Goal: Navigation & Orientation: Find specific page/section

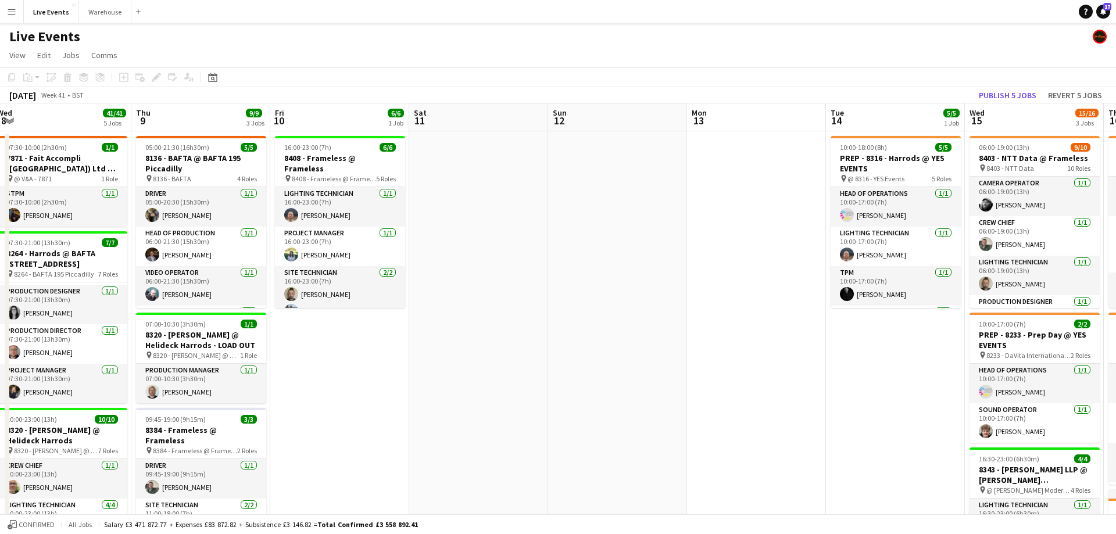
drag, startPoint x: 933, startPoint y: 124, endPoint x: 648, endPoint y: 182, distance: 291.2
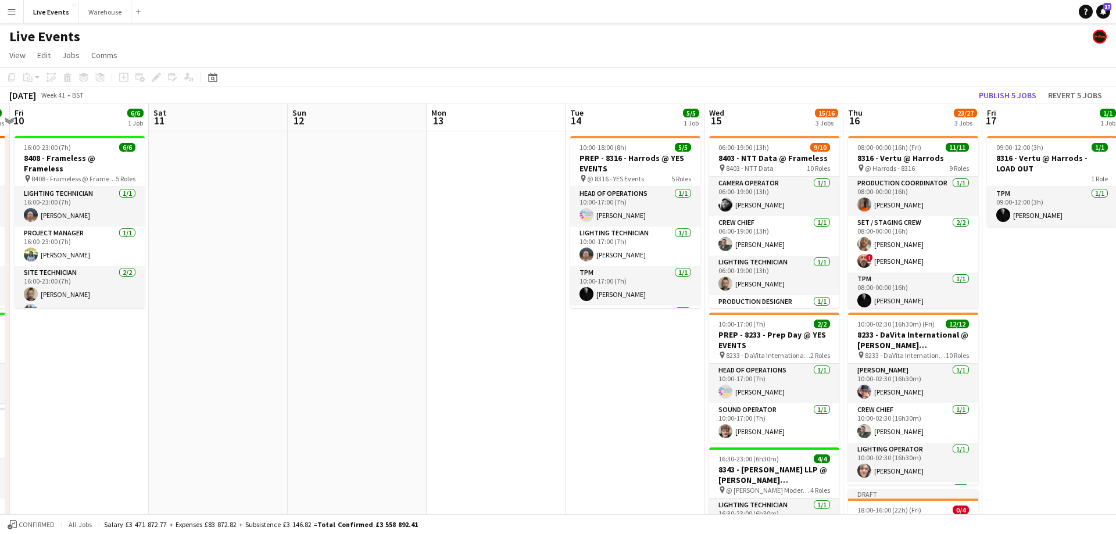
drag, startPoint x: 887, startPoint y: 121, endPoint x: 627, endPoint y: 134, distance: 260.6
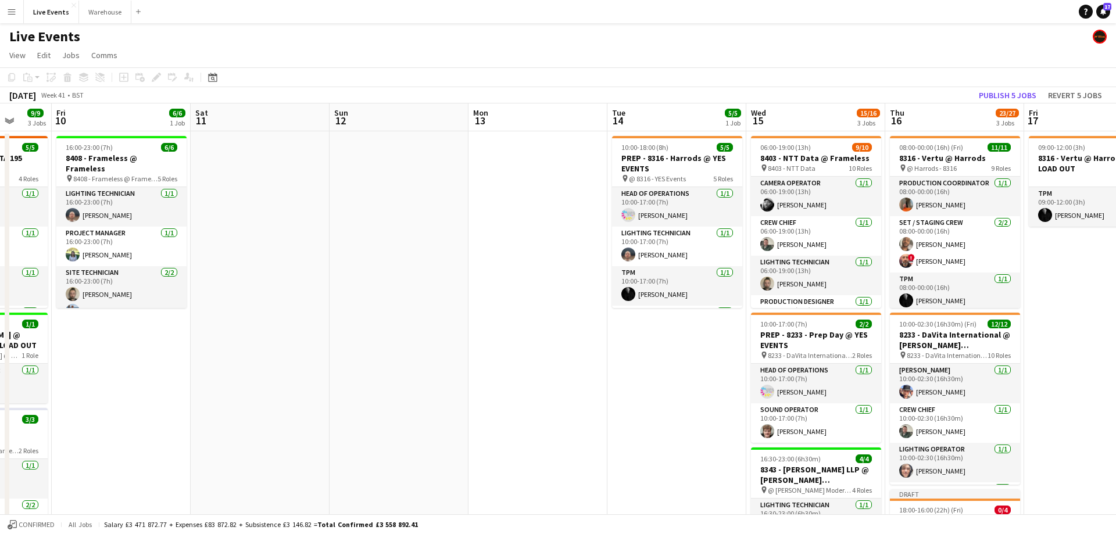
scroll to position [0, 335]
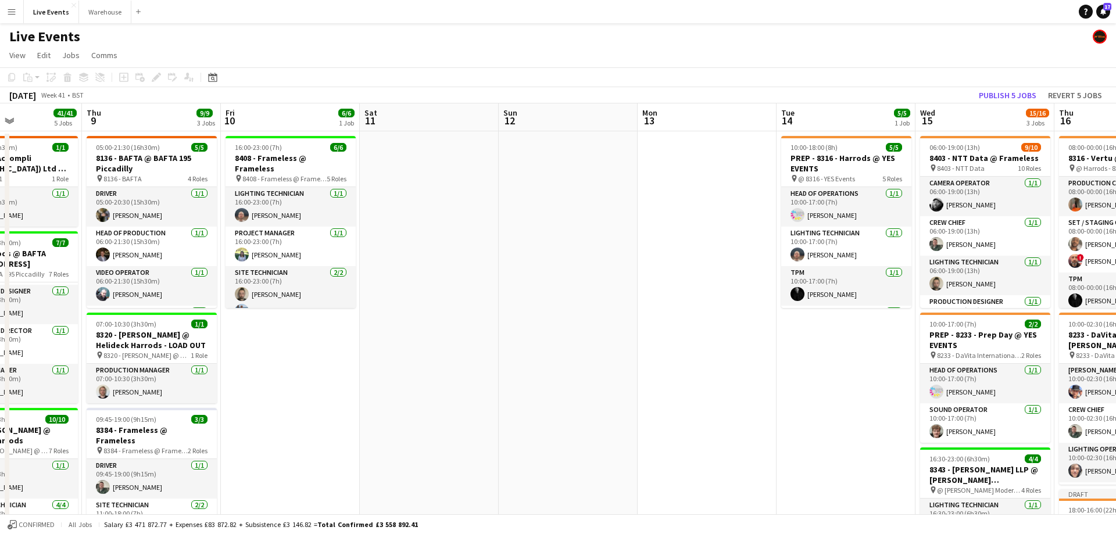
drag, startPoint x: 80, startPoint y: 122, endPoint x: 291, endPoint y: 123, distance: 211.0
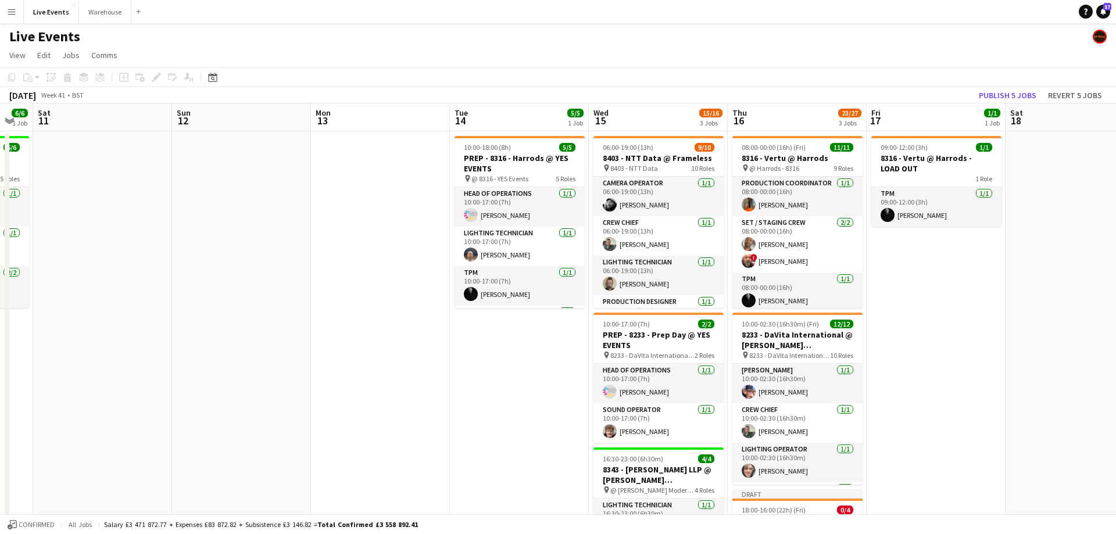
scroll to position [0, 386]
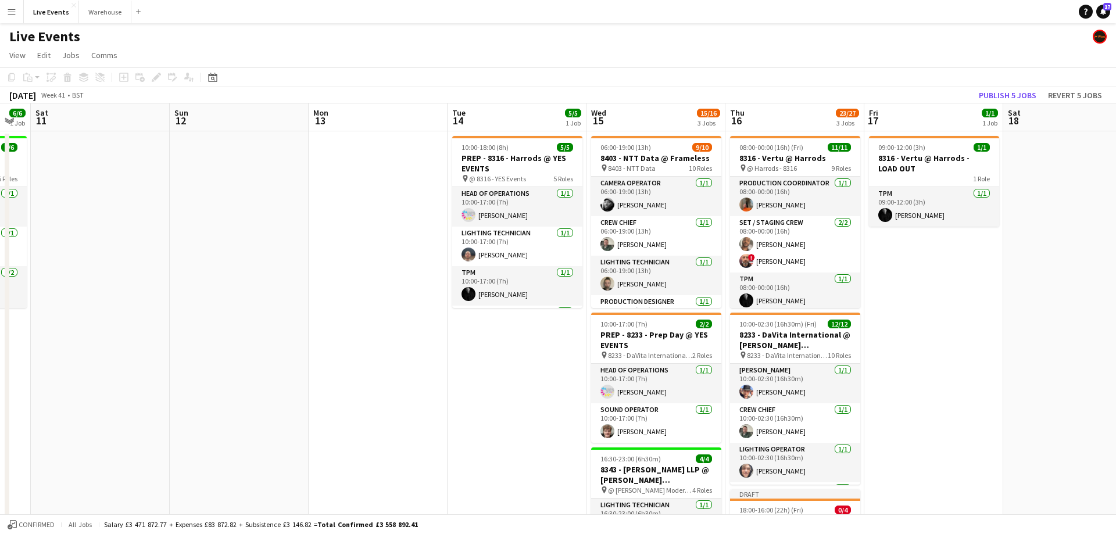
drag, startPoint x: 819, startPoint y: 114, endPoint x: 483, endPoint y: 111, distance: 335.9
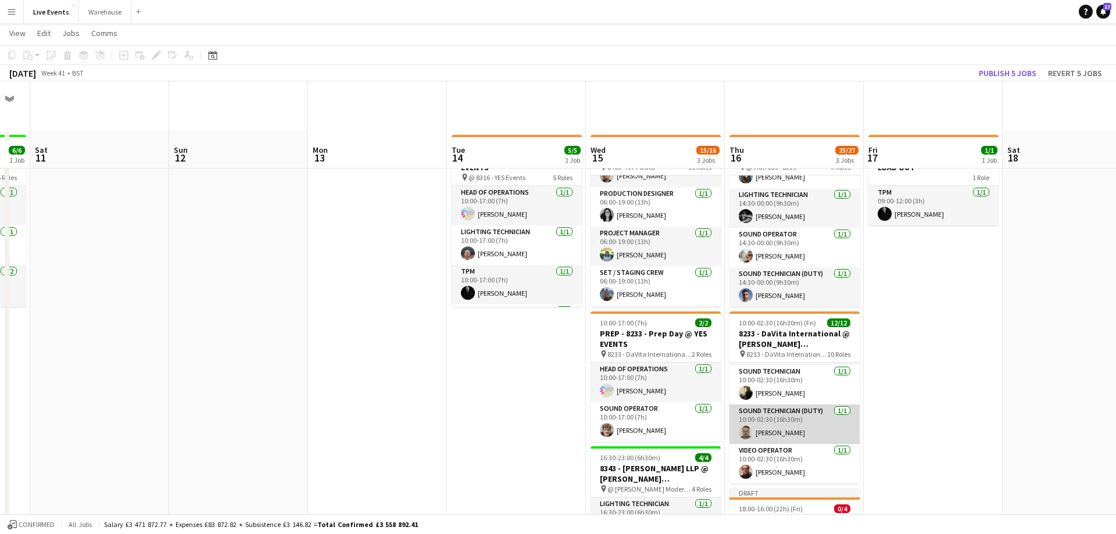
scroll to position [119, 0]
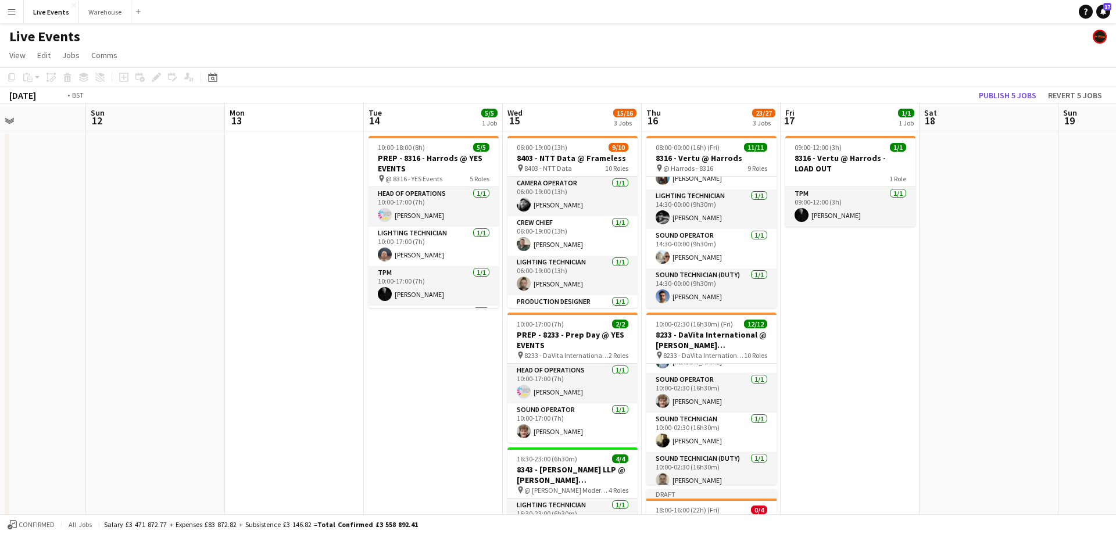
drag, startPoint x: 617, startPoint y: 115, endPoint x: 331, endPoint y: 130, distance: 286.3
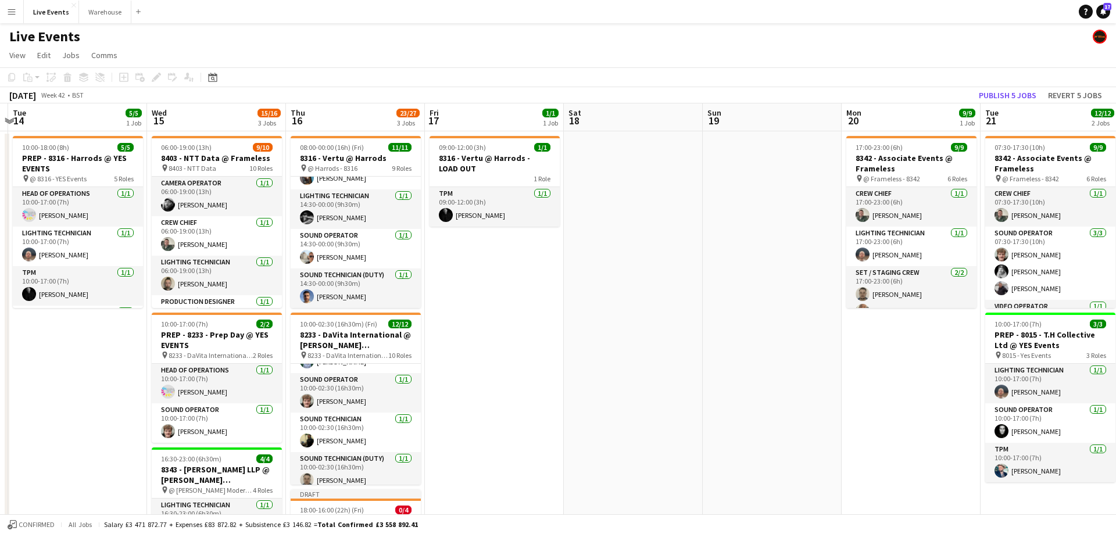
drag, startPoint x: 744, startPoint y: 123, endPoint x: 328, endPoint y: 134, distance: 416.2
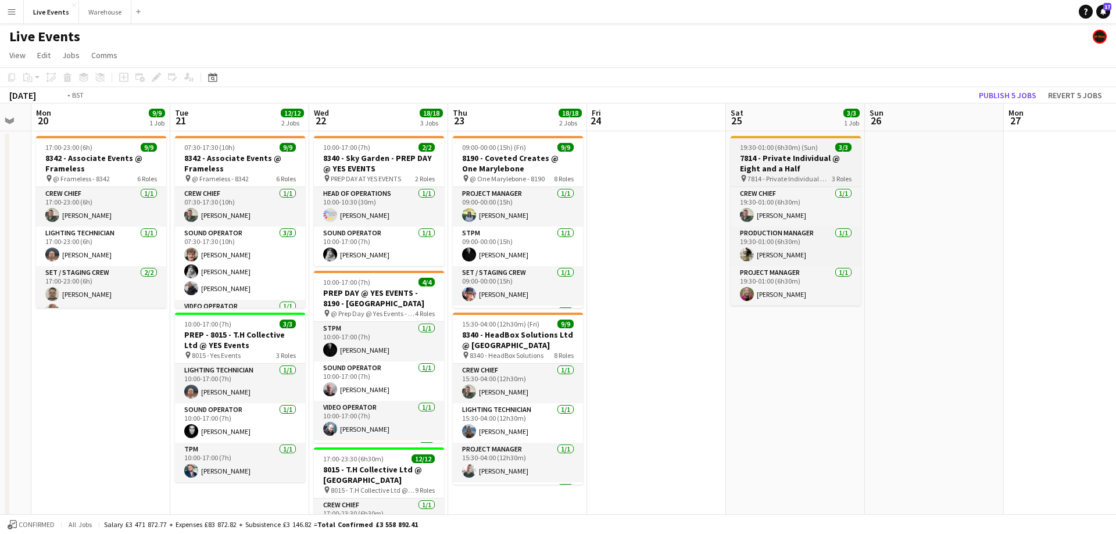
drag, startPoint x: 872, startPoint y: 134, endPoint x: 617, endPoint y: 146, distance: 255.4
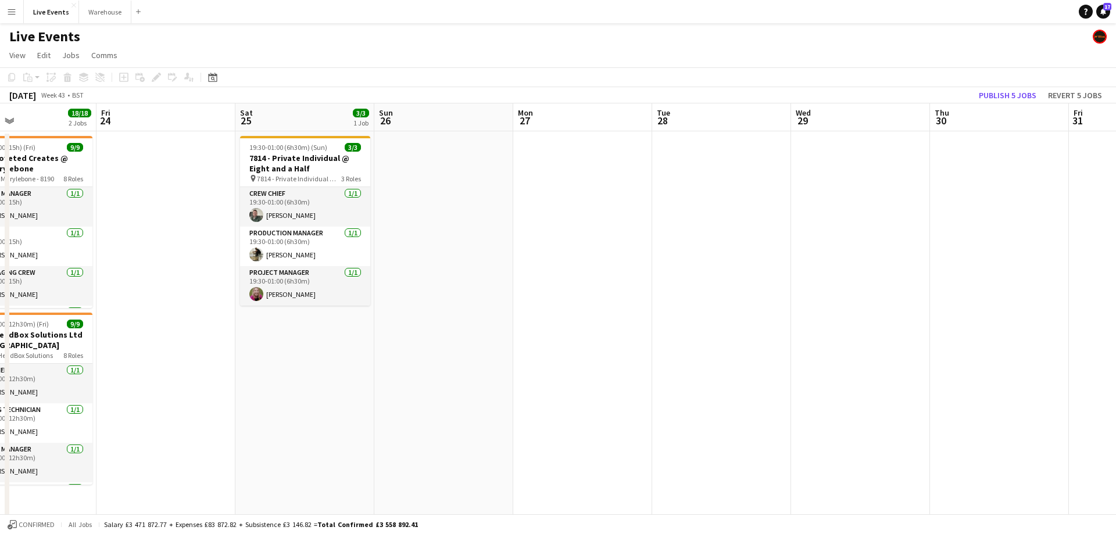
drag, startPoint x: 750, startPoint y: 132, endPoint x: 538, endPoint y: 146, distance: 213.2
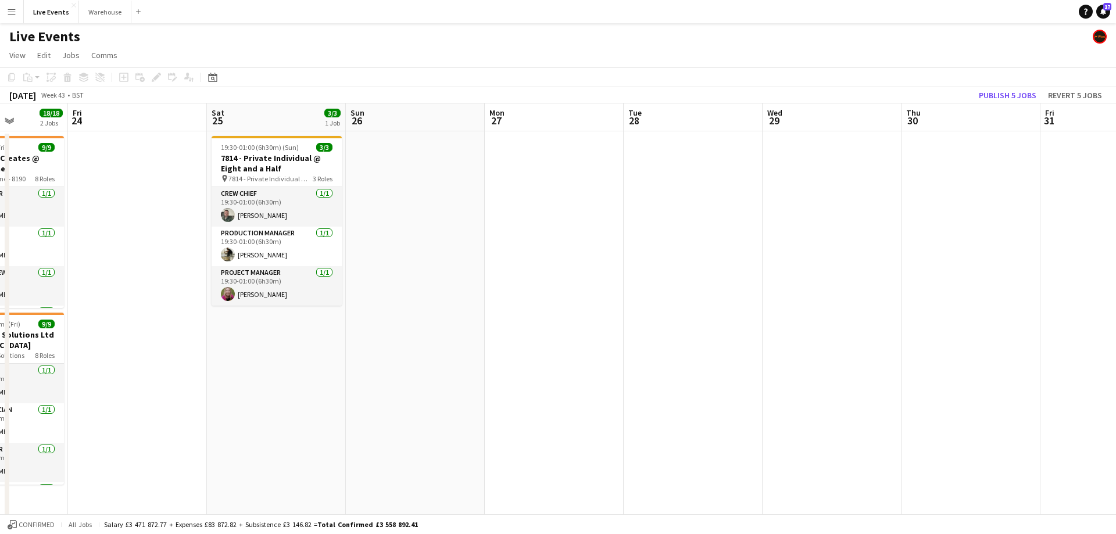
drag, startPoint x: 560, startPoint y: 151, endPoint x: 524, endPoint y: 158, distance: 36.7
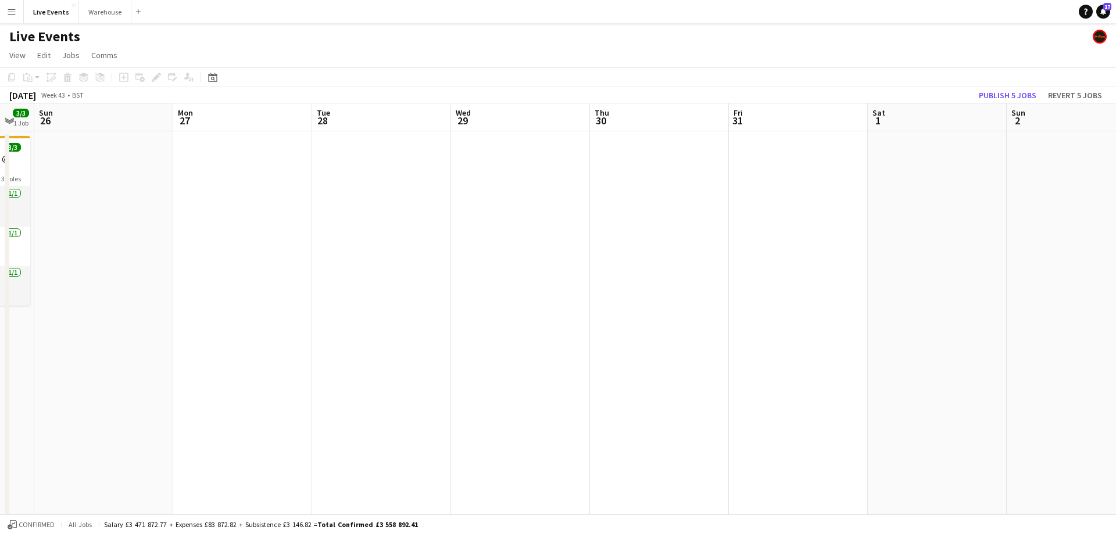
drag, startPoint x: 549, startPoint y: 123, endPoint x: 597, endPoint y: 138, distance: 50.4
